Goal: Submit feedback/report problem

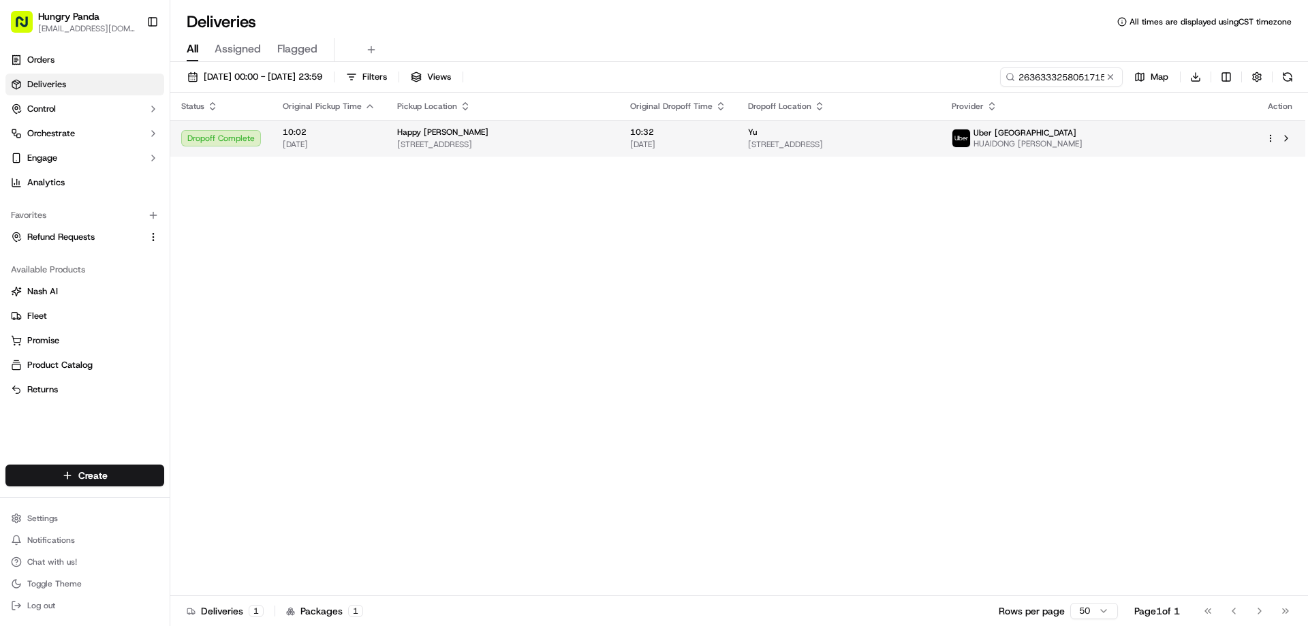
type input "263633325805171586894"
click at [726, 145] on span "[DATE]" at bounding box center [678, 144] width 96 height 11
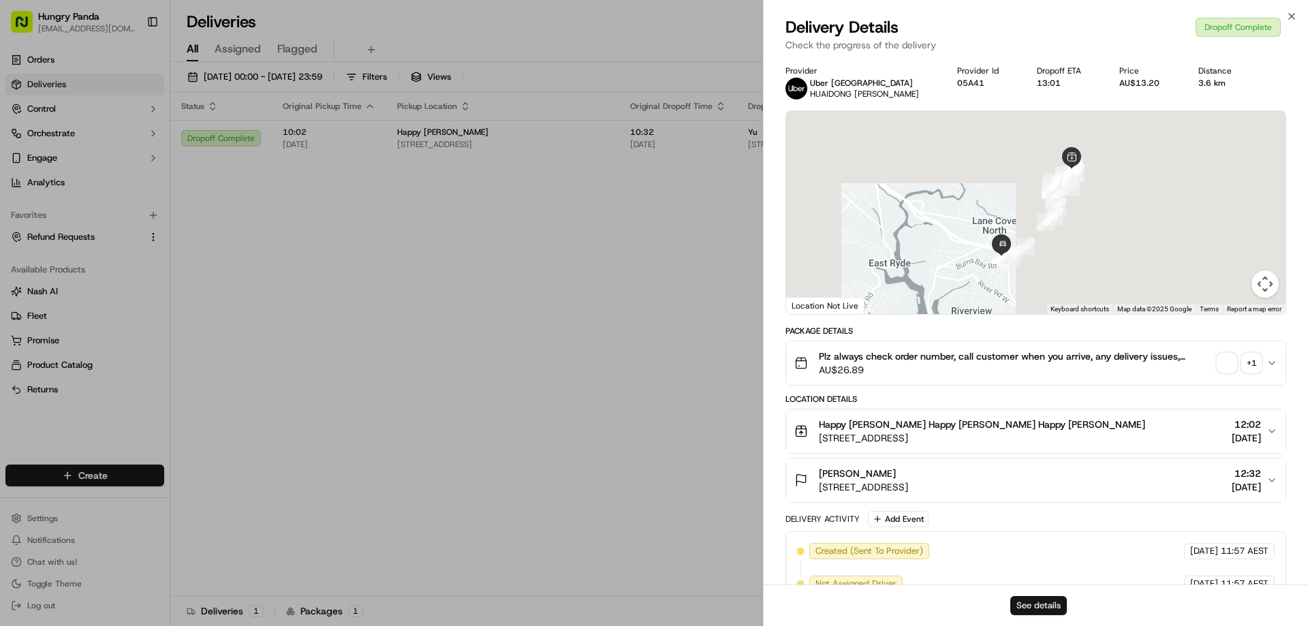
click at [1031, 611] on button "See details" at bounding box center [1038, 605] width 57 height 19
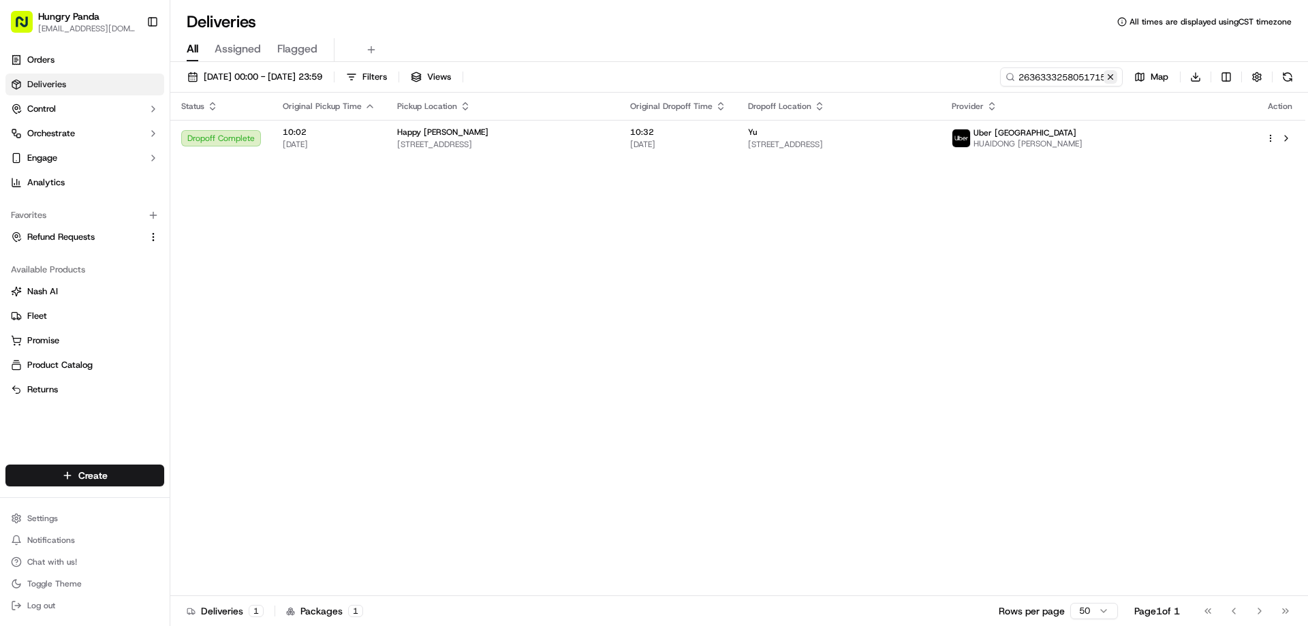
click at [1107, 79] on button at bounding box center [1111, 77] width 14 height 14
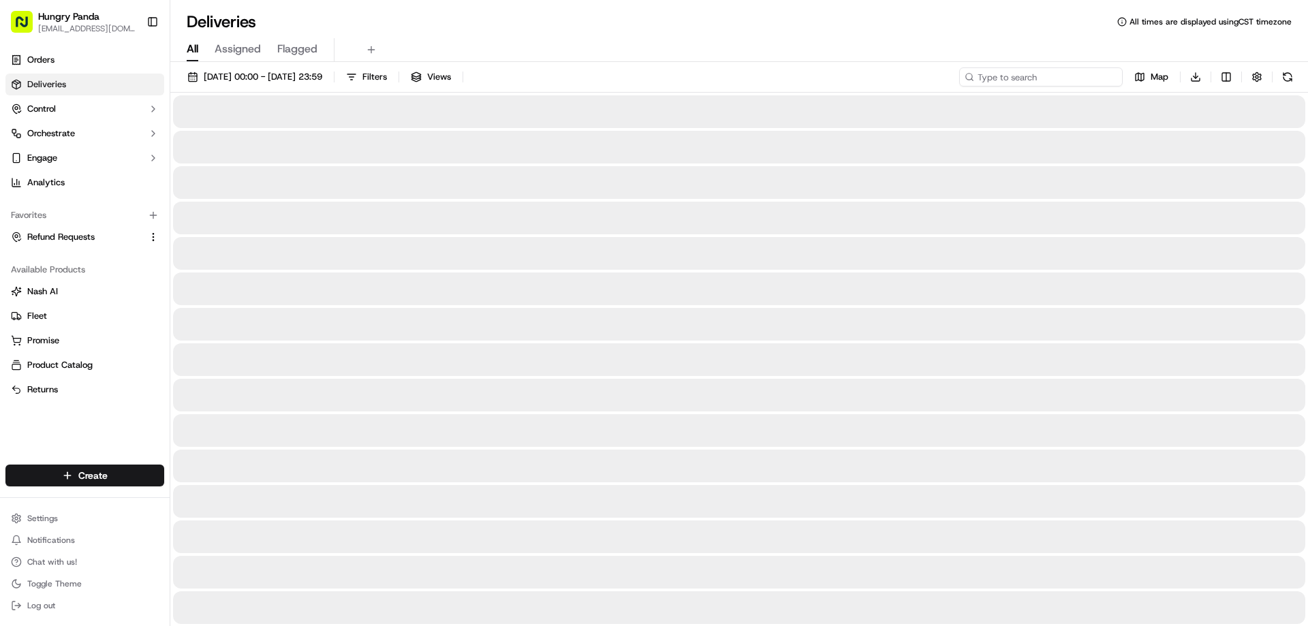
click at [1107, 79] on input at bounding box center [1040, 76] width 163 height 19
paste input "3737393158858782751821"
type input "3737393158858782751821"
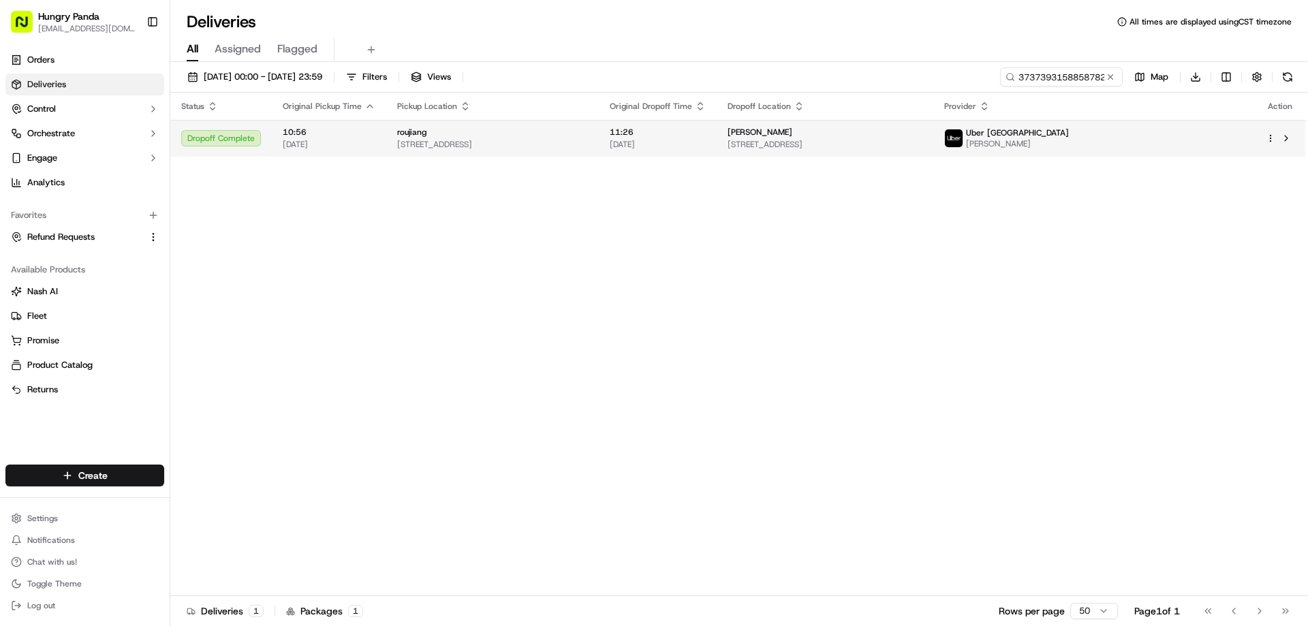
click at [717, 125] on td "11:26 20/09/2025" at bounding box center [658, 138] width 118 height 37
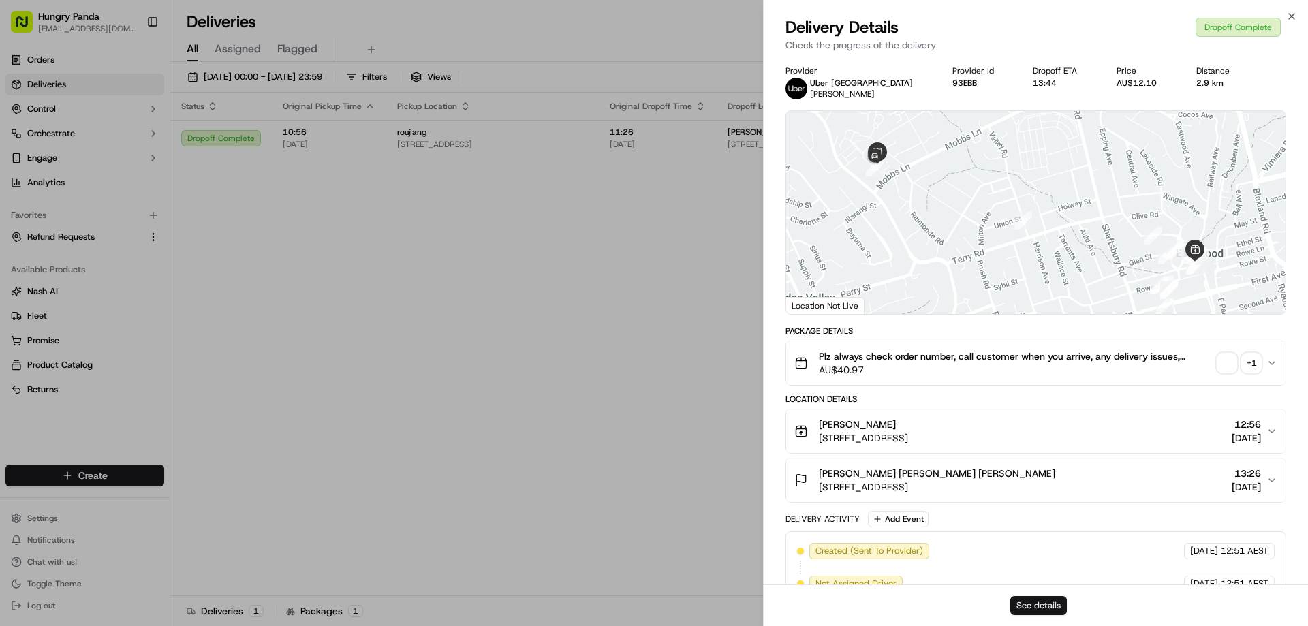
click at [1056, 607] on button "See details" at bounding box center [1038, 605] width 57 height 19
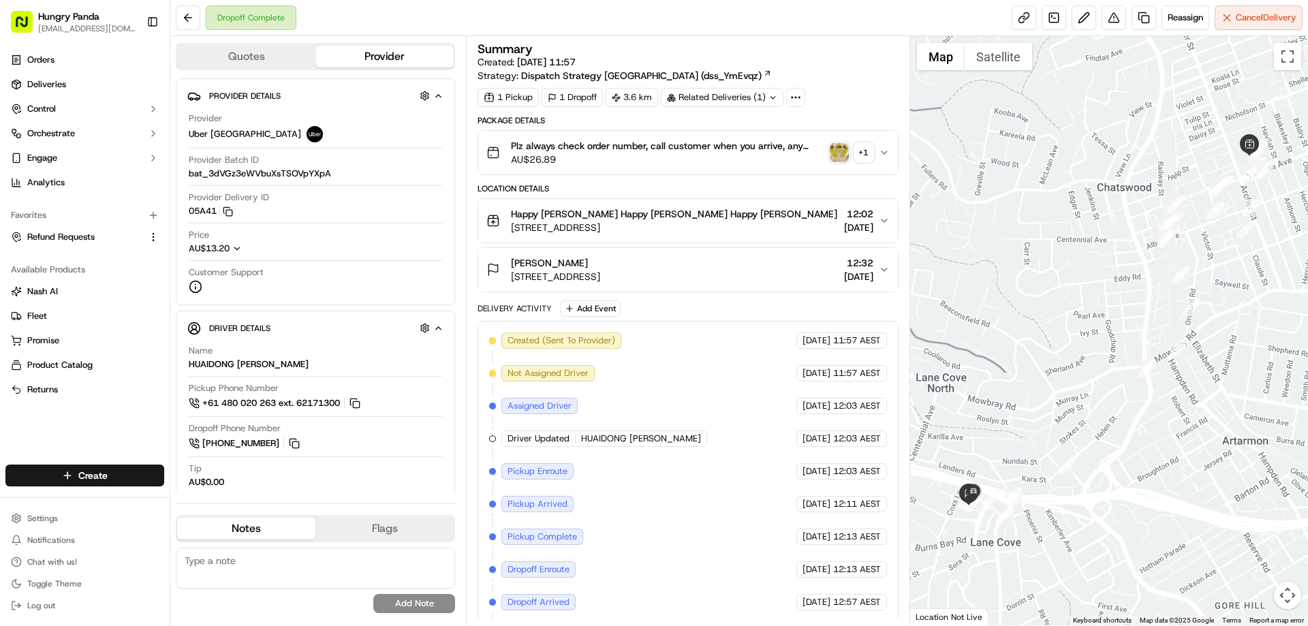
drag, startPoint x: 890, startPoint y: 136, endPoint x: 888, endPoint y: 151, distance: 15.7
click at [890, 140] on button "Plz always check order number, call customer when you arrive, any delivery issu…" at bounding box center [687, 153] width 419 height 44
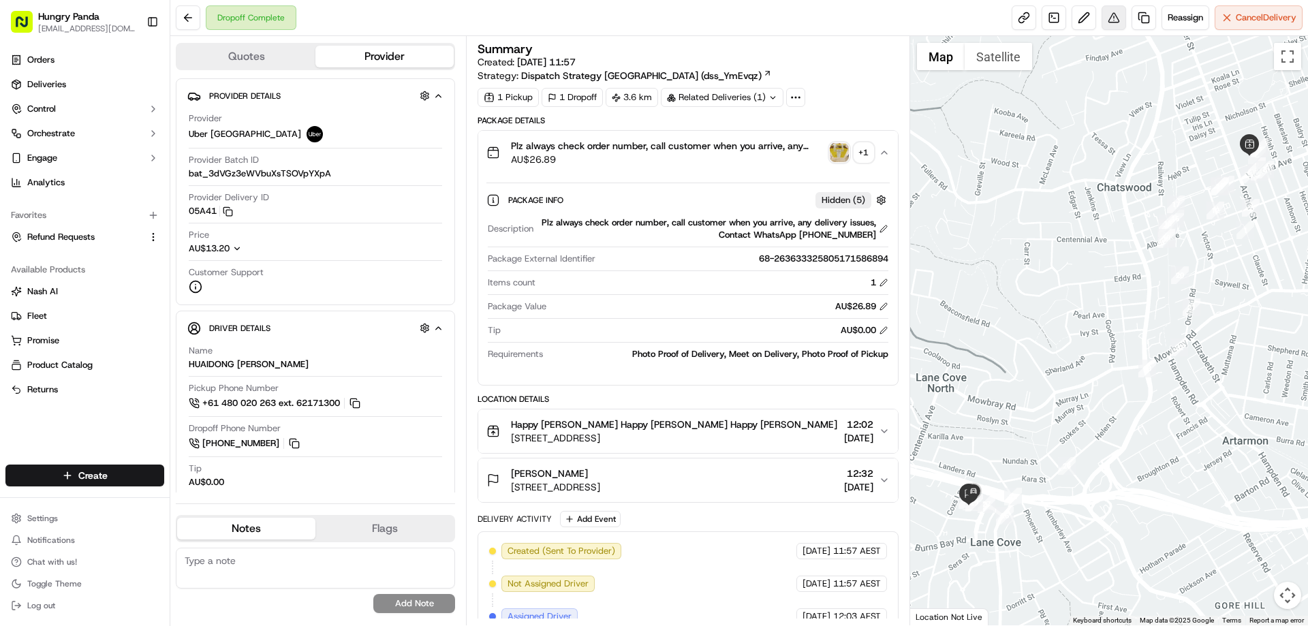
click at [1112, 13] on button at bounding box center [1113, 17] width 25 height 25
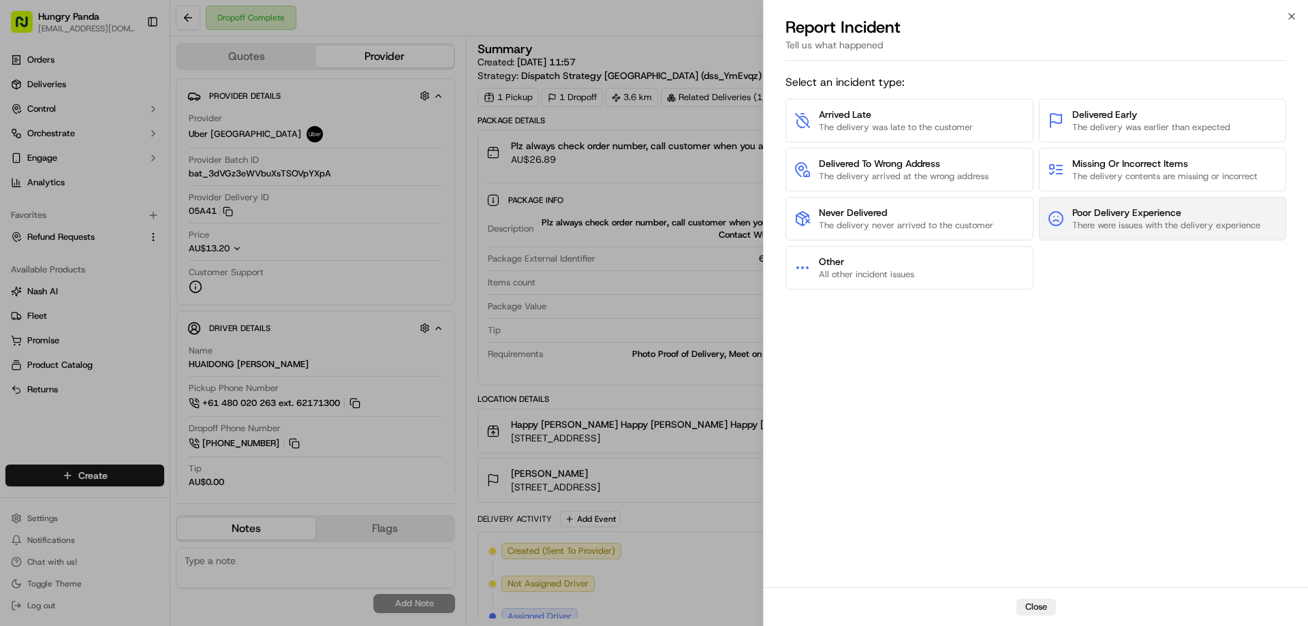
click at [1130, 207] on span "Poor Delivery Experience" at bounding box center [1166, 213] width 188 height 14
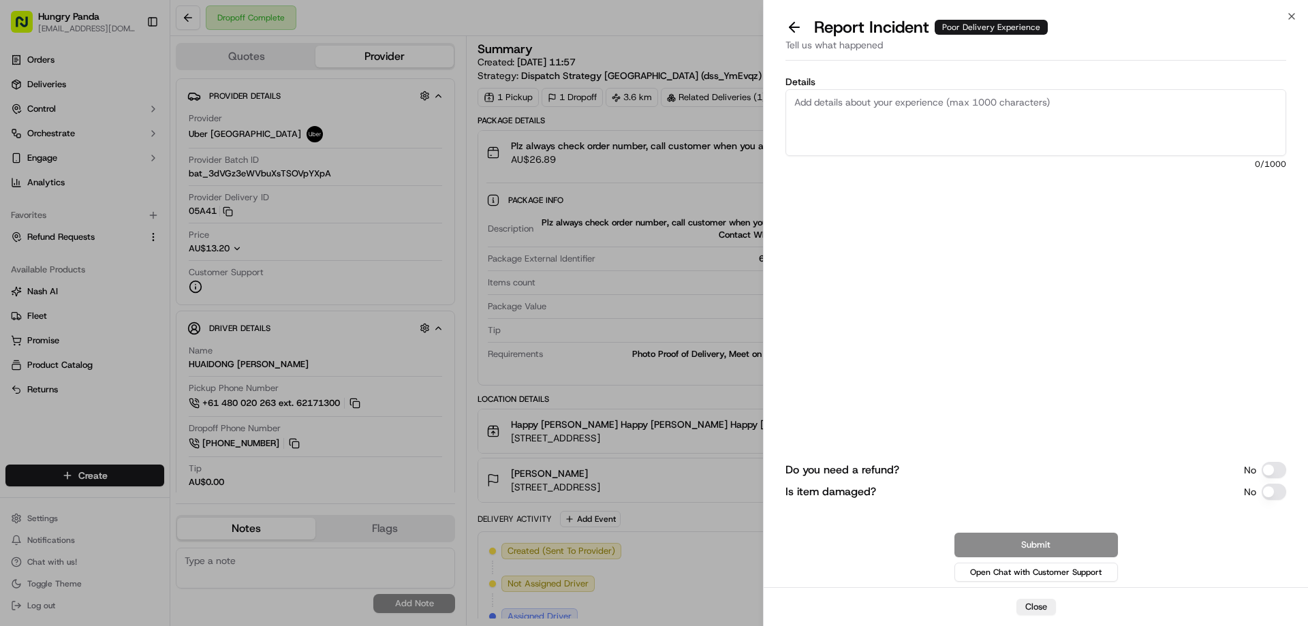
click at [1268, 463] on button "Do you need a refund?" at bounding box center [1274, 470] width 25 height 16
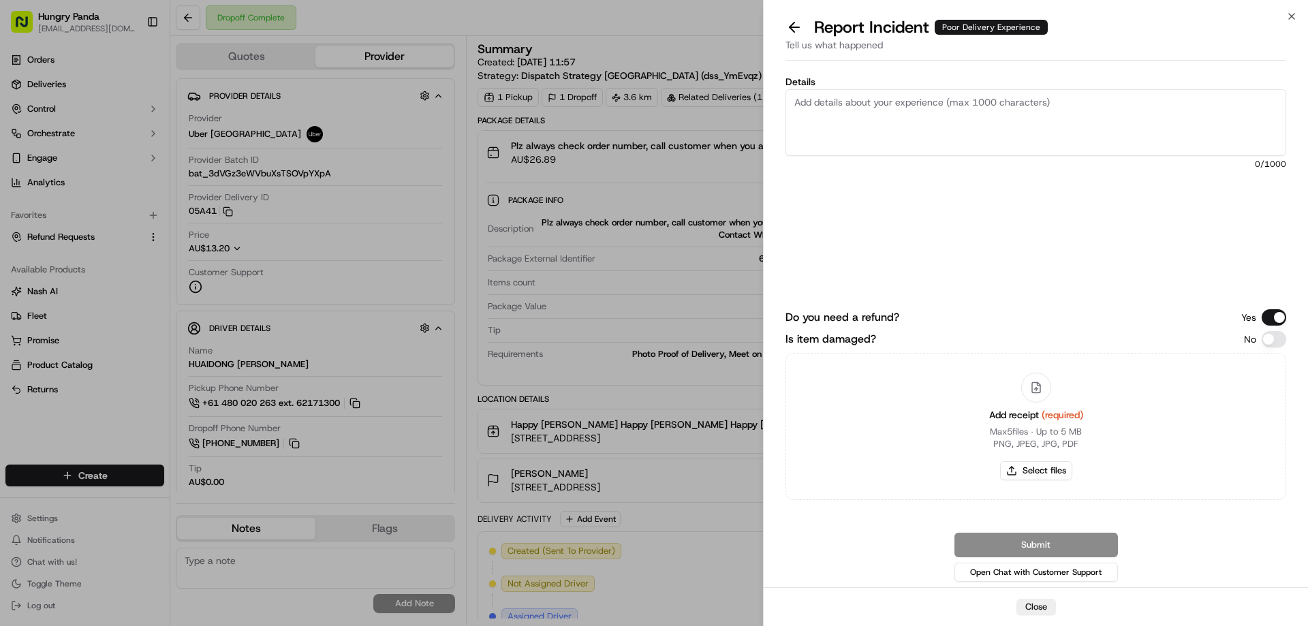
click at [1264, 337] on button "Is item damaged?" at bounding box center [1274, 339] width 25 height 16
click at [1031, 471] on button "Select files" at bounding box center [1036, 470] width 72 height 19
type input "C:\fakepath\screenshot_2025-09-20_14-34-49.png"
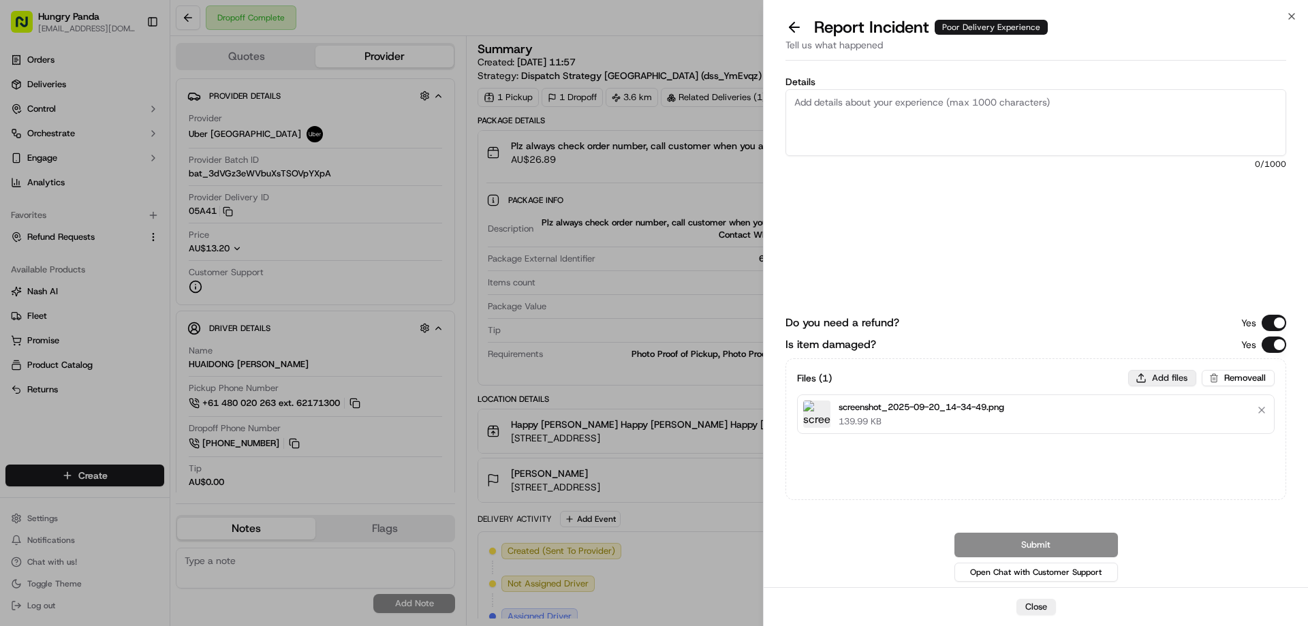
click at [1160, 378] on button "Add files" at bounding box center [1162, 378] width 68 height 16
type input "C:\fakepath\lQLPKcqSJ-KSt9HNB9DNBGawiNJZXKFGG-8IqvYJs3GbAA_1126_2000.png"
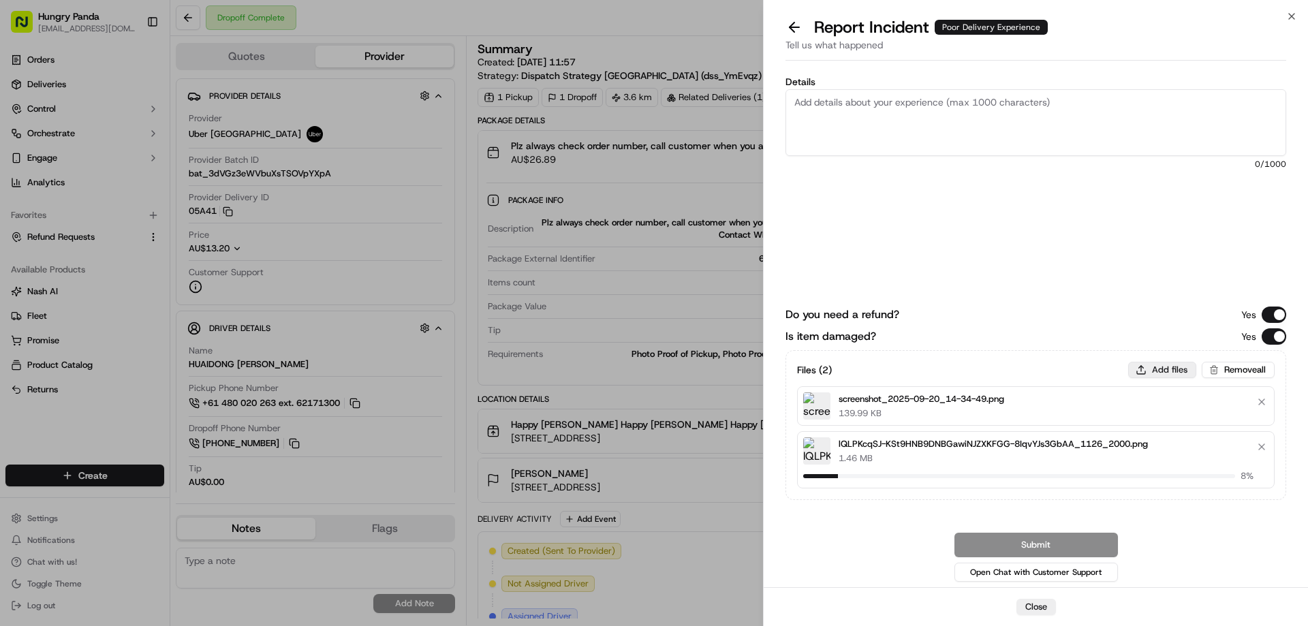
click at [1169, 370] on button "Add files" at bounding box center [1162, 370] width 68 height 16
type input "C:\fakepath\lQLPJw6COY2VF9HNB9DNBGawyH7u7aA7CxcIqvYJs3GbAQ_1126_2000.png"
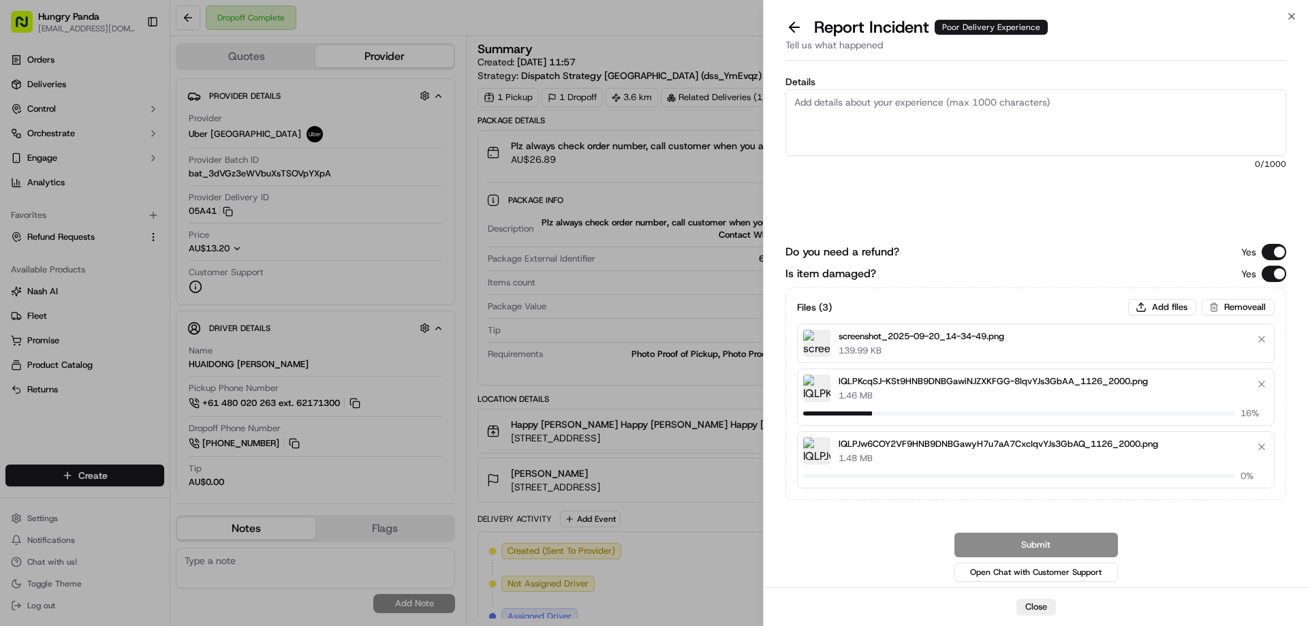
click at [826, 93] on textarea "Details" at bounding box center [1035, 122] width 501 height 67
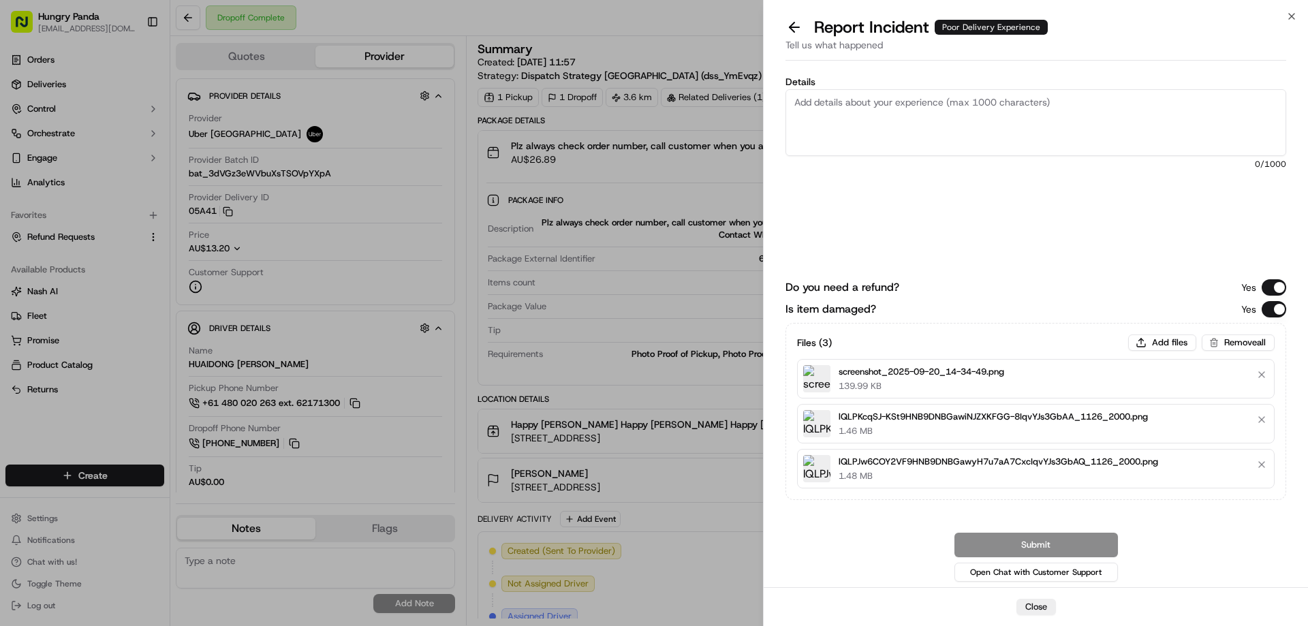
click at [915, 134] on textarea "Details" at bounding box center [1035, 122] width 501 height 67
paste textarea "The customer reported that the food in their order was spilled. As shown in the…"
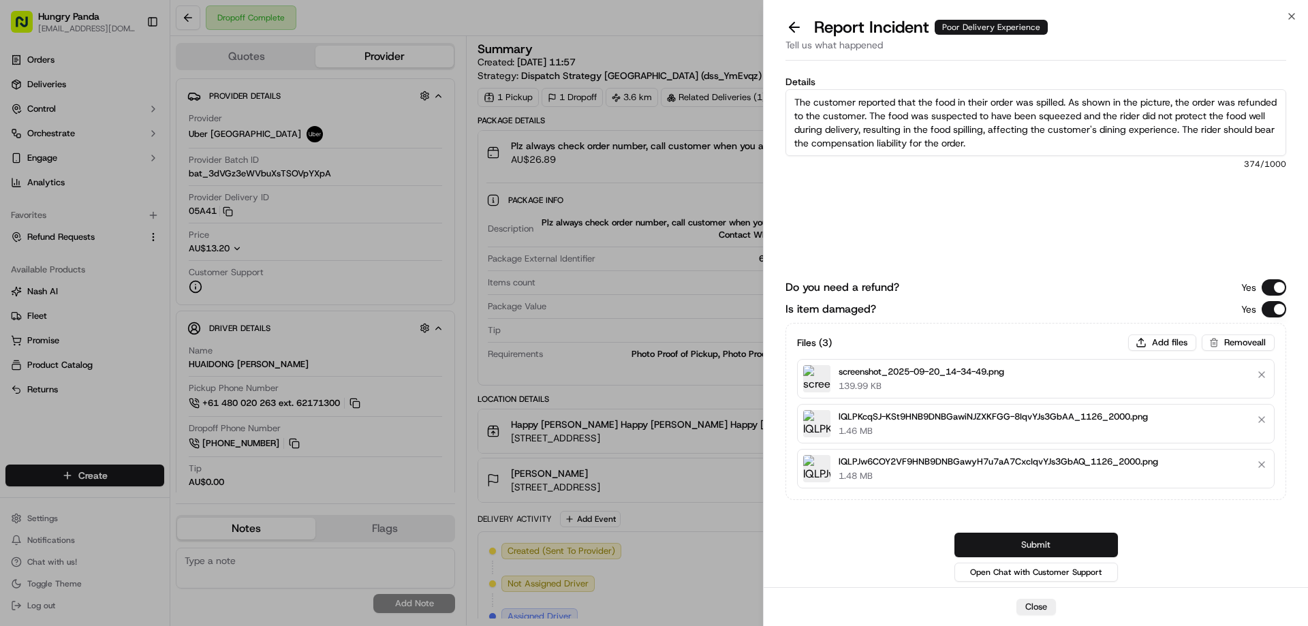
type textarea "The customer reported that the food in their order was spilled. As shown in the…"
click at [1061, 544] on button "Submit" at bounding box center [1035, 545] width 163 height 25
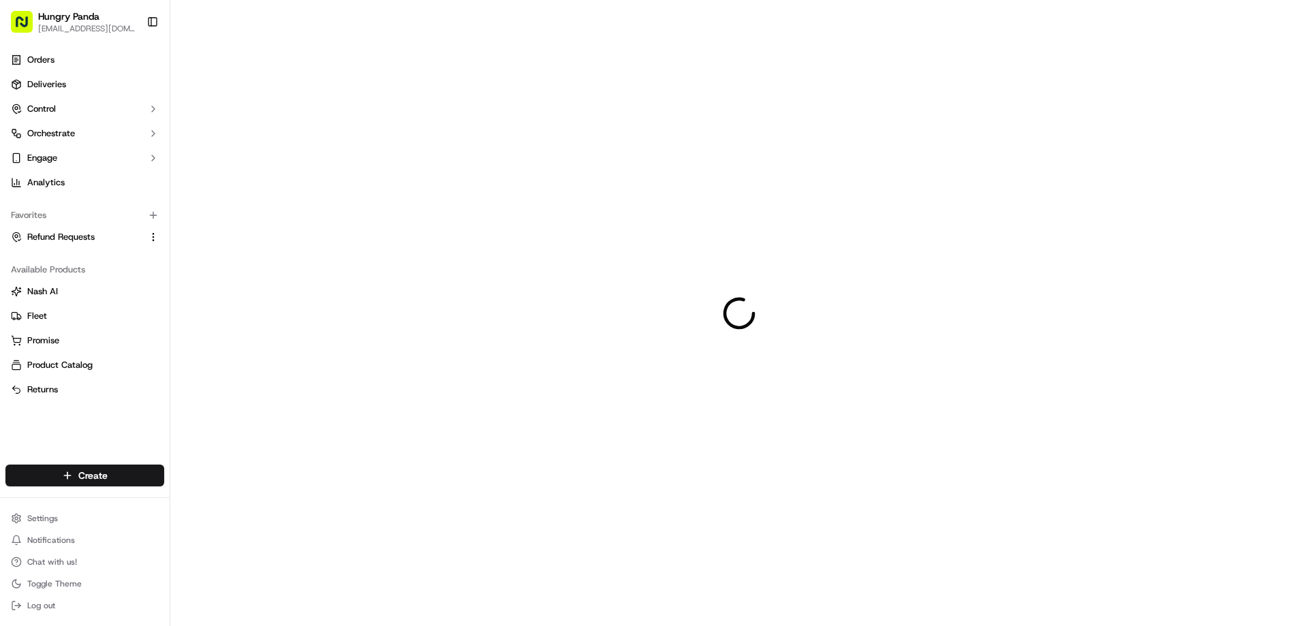
click at [960, 358] on div at bounding box center [739, 313] width 1138 height 626
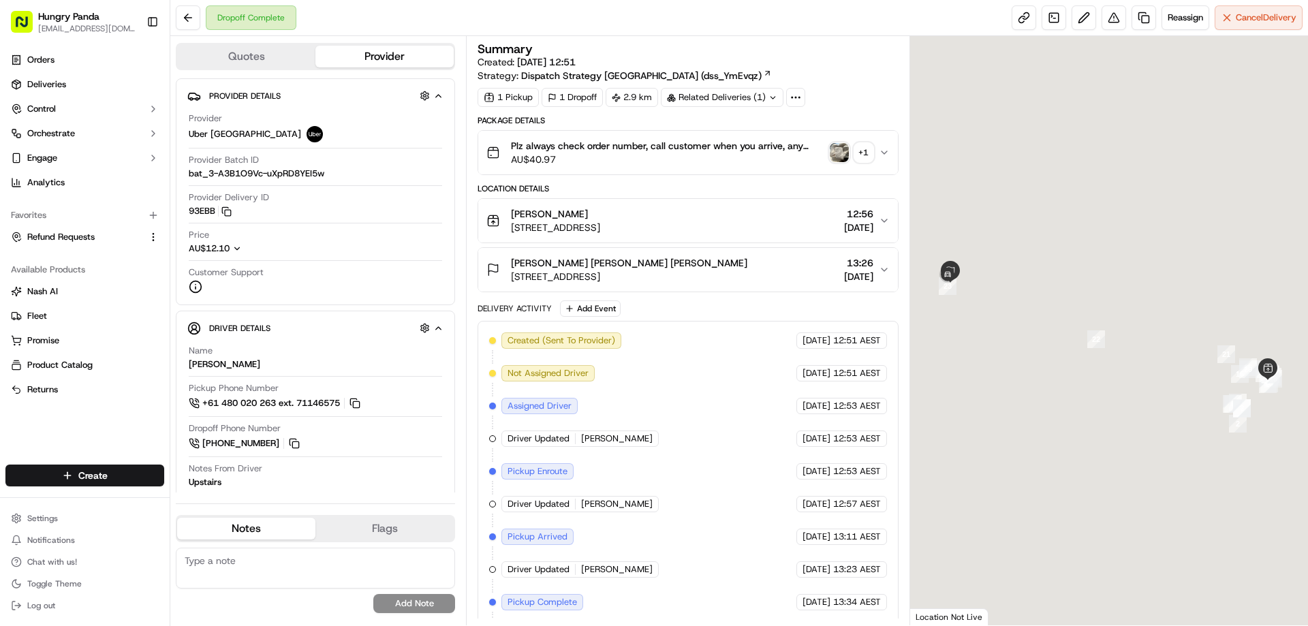
click at [838, 144] on img "button" at bounding box center [839, 152] width 19 height 19
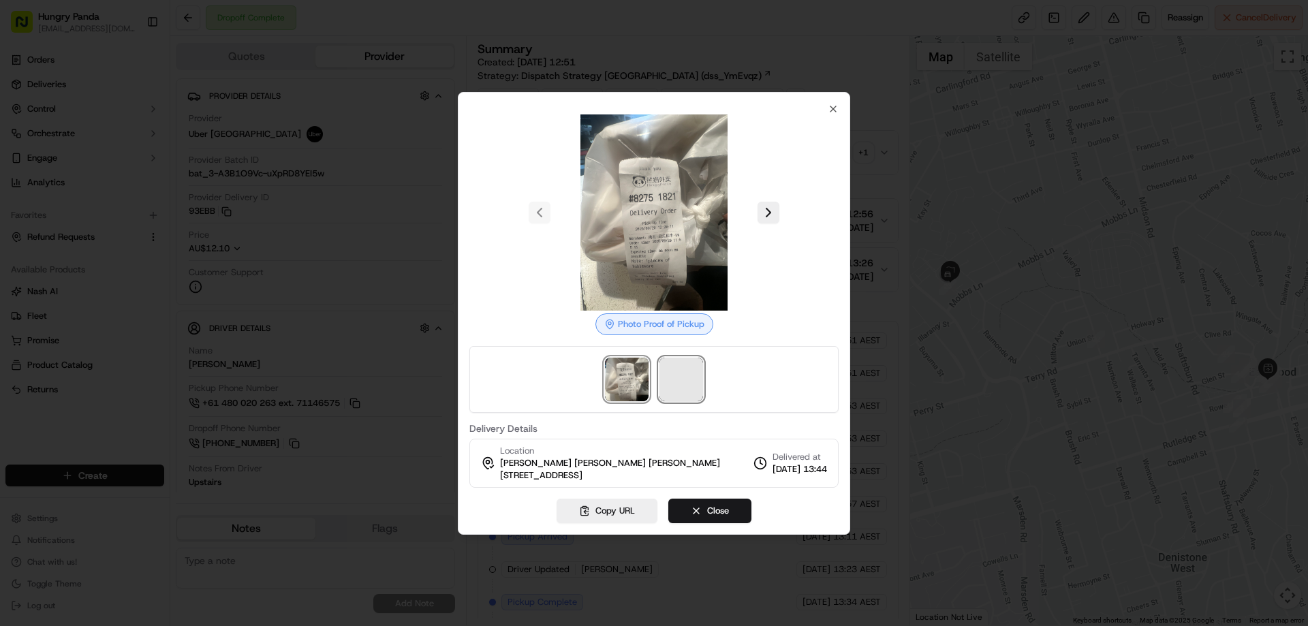
click at [676, 381] on span at bounding box center [681, 380] width 44 height 44
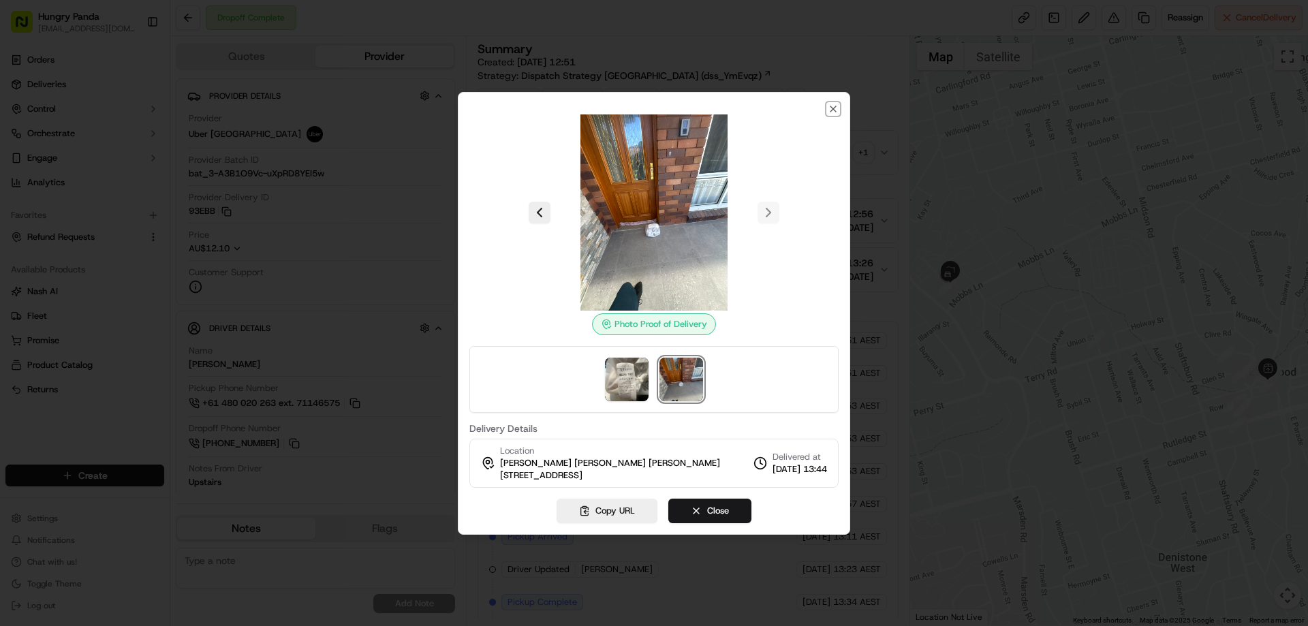
drag, startPoint x: 831, startPoint y: 105, endPoint x: 837, endPoint y: 118, distance: 14.3
click at [830, 106] on icon "button" at bounding box center [833, 109] width 11 height 11
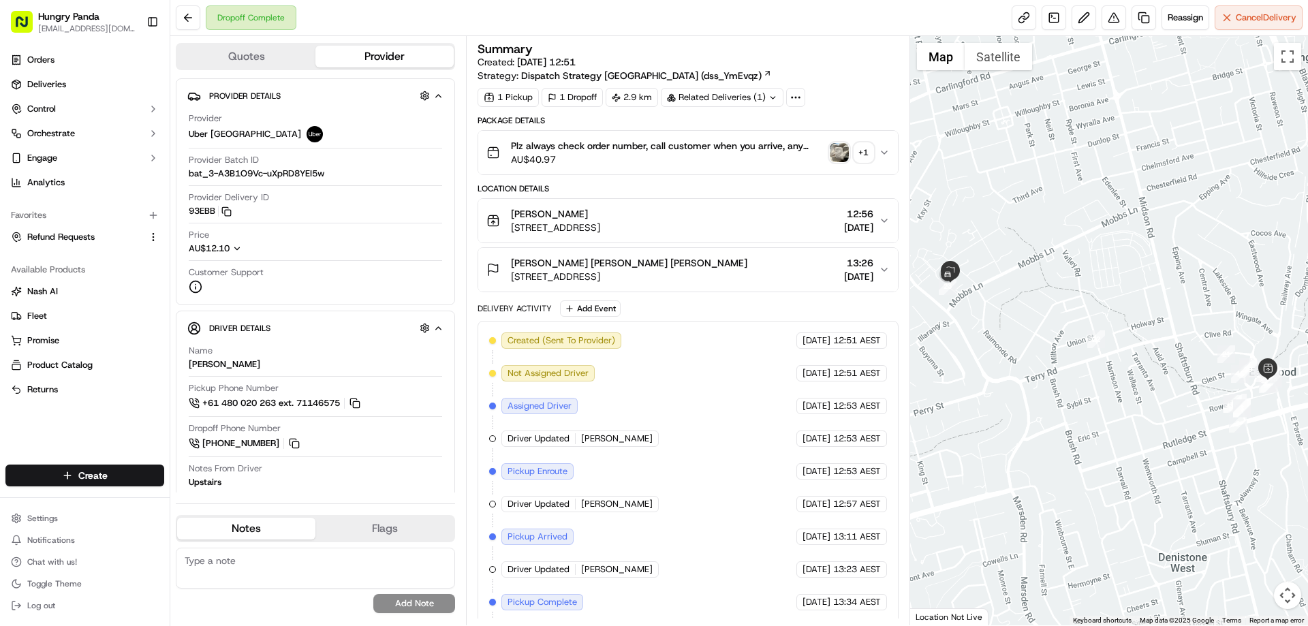
click at [875, 148] on div "Plz always check order number, call customer when you arrive, any delivery issu…" at bounding box center [682, 152] width 392 height 27
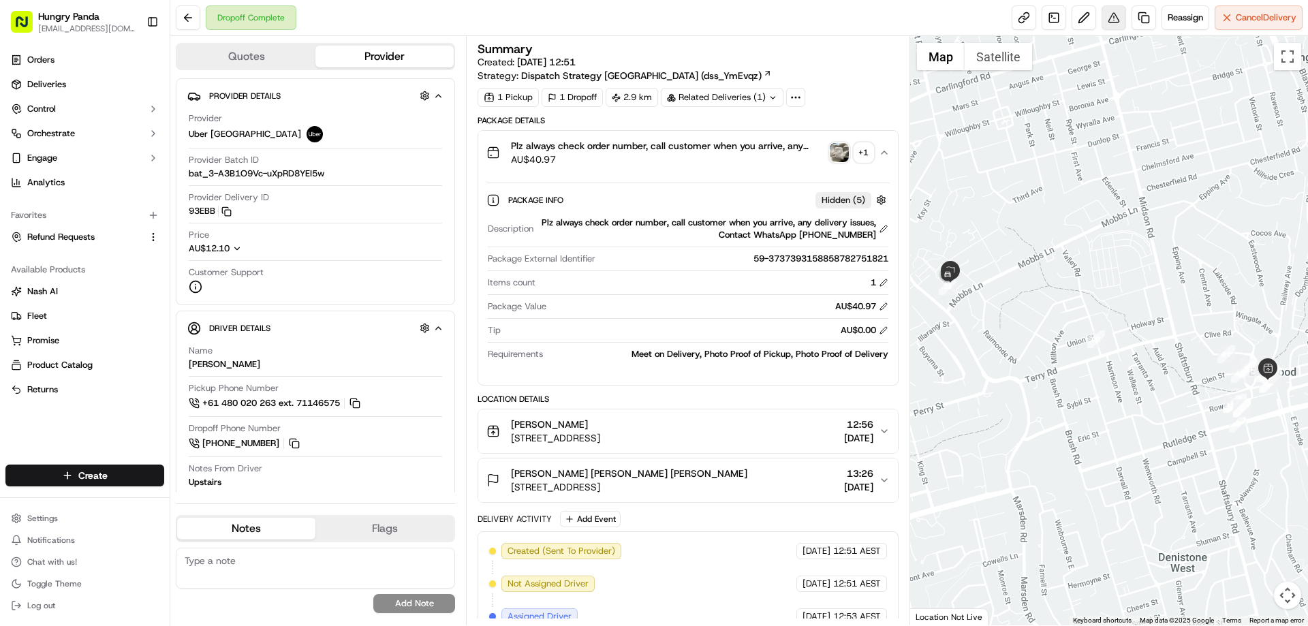
click at [1107, 24] on button at bounding box center [1113, 17] width 25 height 25
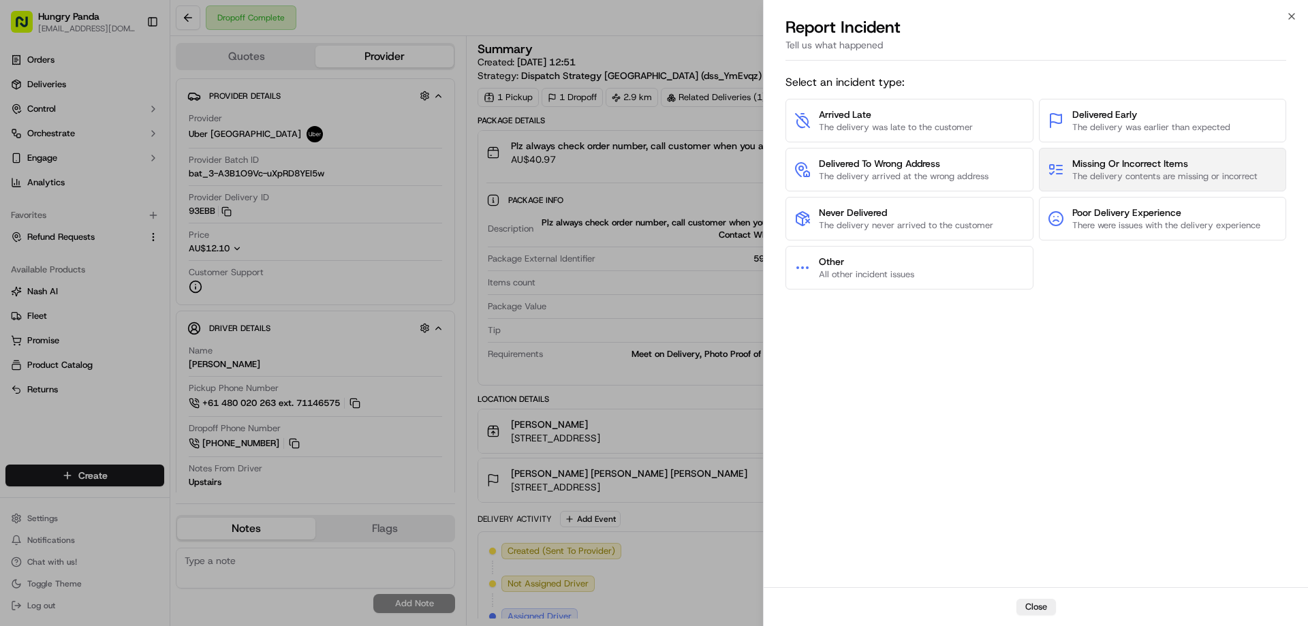
click at [1161, 180] on span "The delivery contents are missing or incorrect" at bounding box center [1164, 176] width 185 height 12
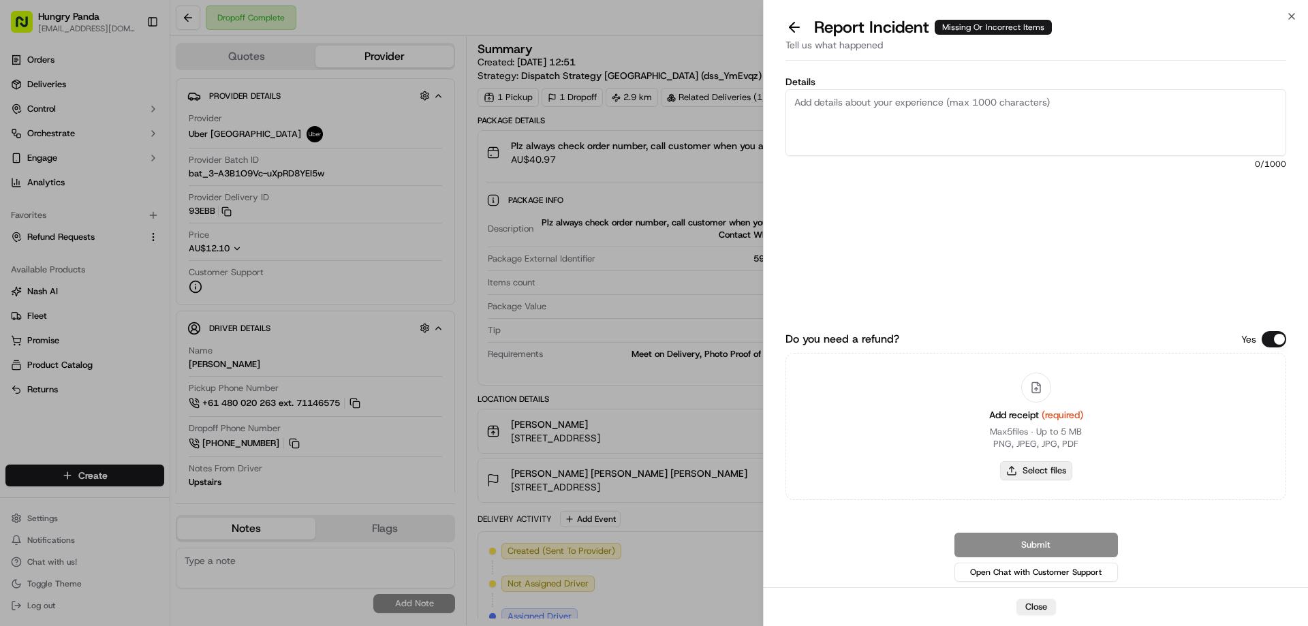
click at [1052, 473] on button "Select files" at bounding box center [1036, 470] width 72 height 19
click at [796, 25] on button at bounding box center [794, 27] width 29 height 19
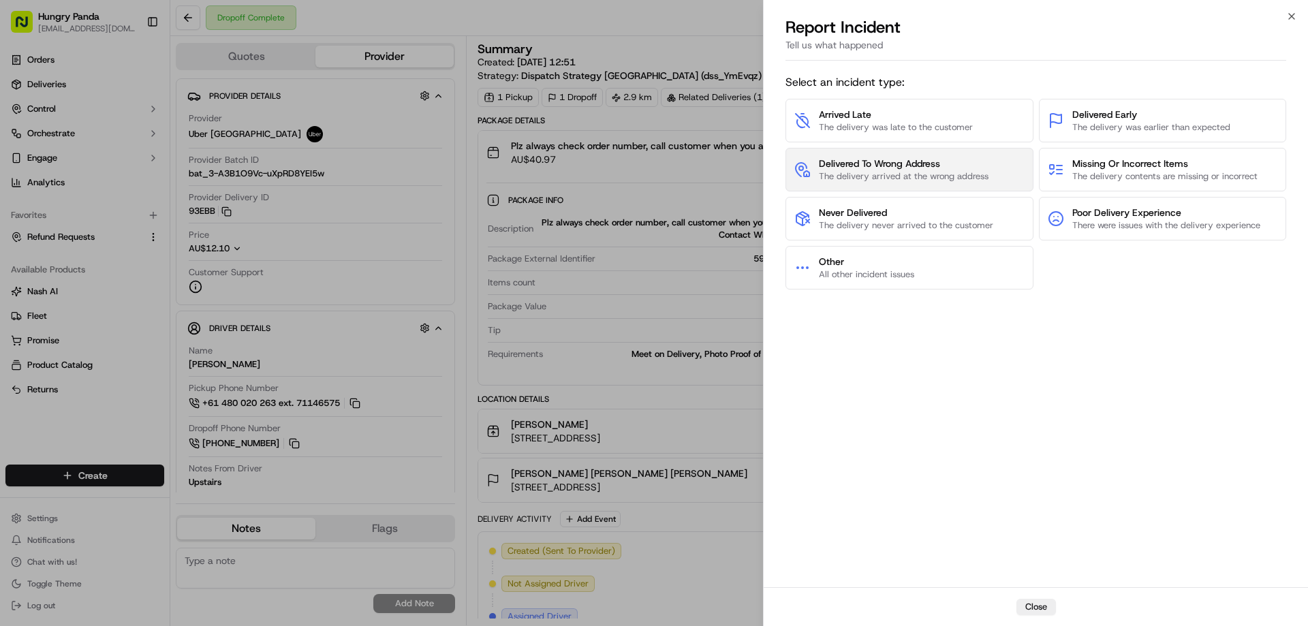
click at [848, 170] on span "Delivered To Wrong Address" at bounding box center [904, 164] width 170 height 14
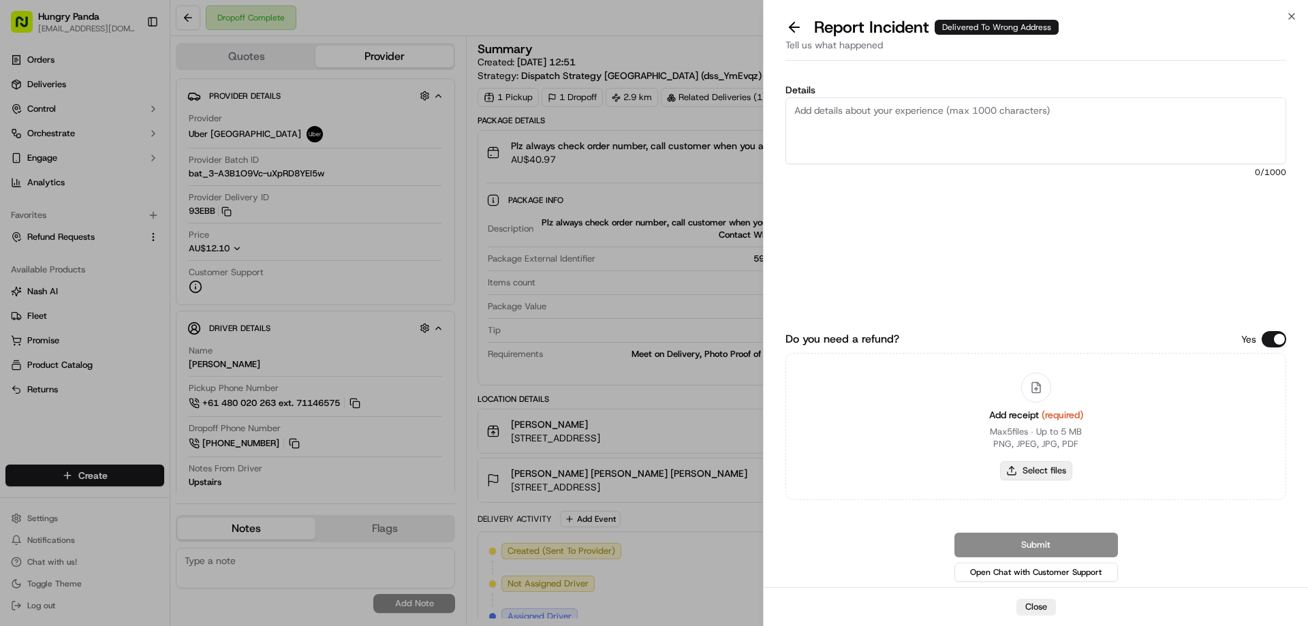
click at [1027, 473] on button "Select files" at bounding box center [1036, 470] width 72 height 19
type input "C:\fakepath\screenshot_2025-09-20_14-36-42.png"
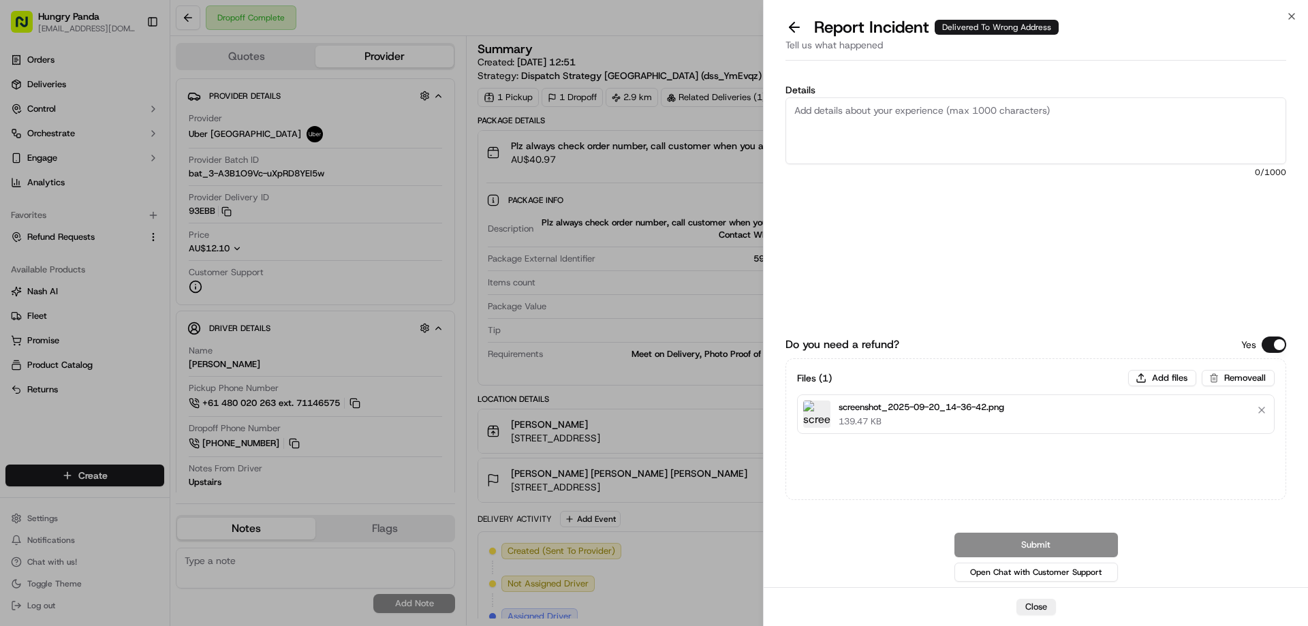
click at [922, 117] on textarea "Details" at bounding box center [1035, 130] width 501 height 67
paste textarea "The customer reported that he did not receive the food. The photo taken by the …"
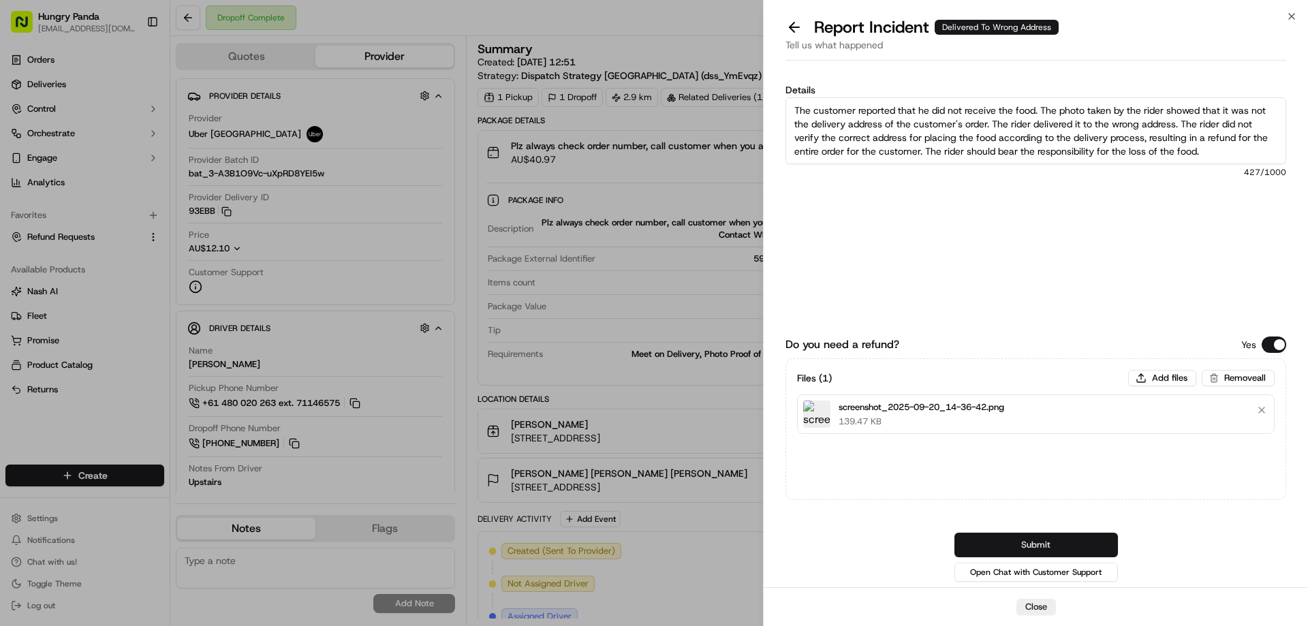
type textarea "The customer reported that he did not receive the food. The photo taken by the …"
click at [1052, 545] on button "Submit" at bounding box center [1035, 545] width 163 height 25
